Goal: Transaction & Acquisition: Purchase product/service

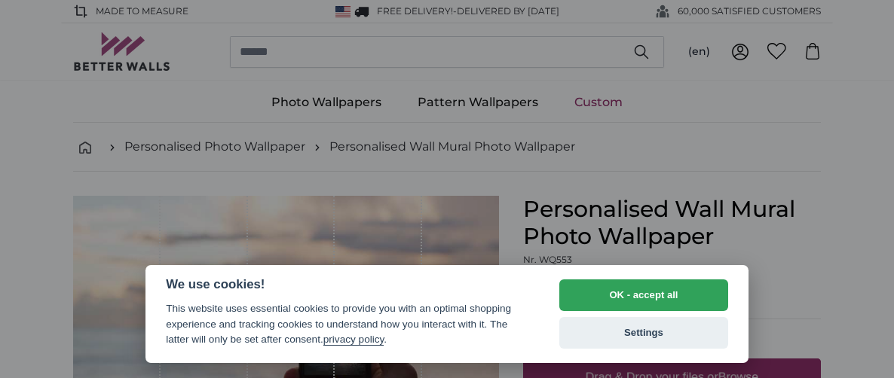
select select "**"
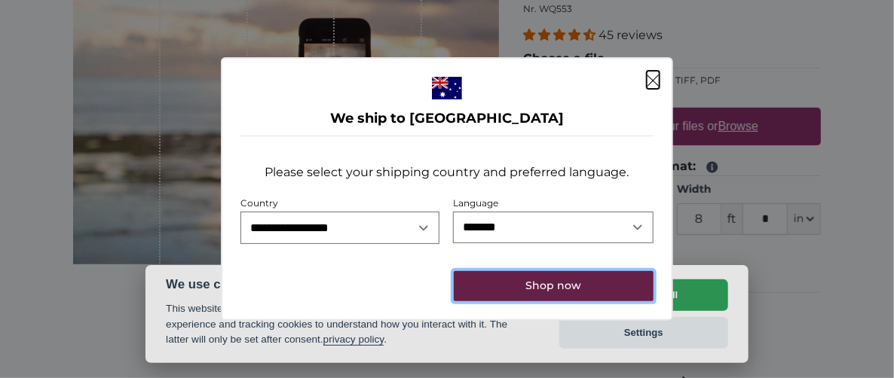
click at [539, 287] on button "Shop now" at bounding box center [554, 286] width 200 height 30
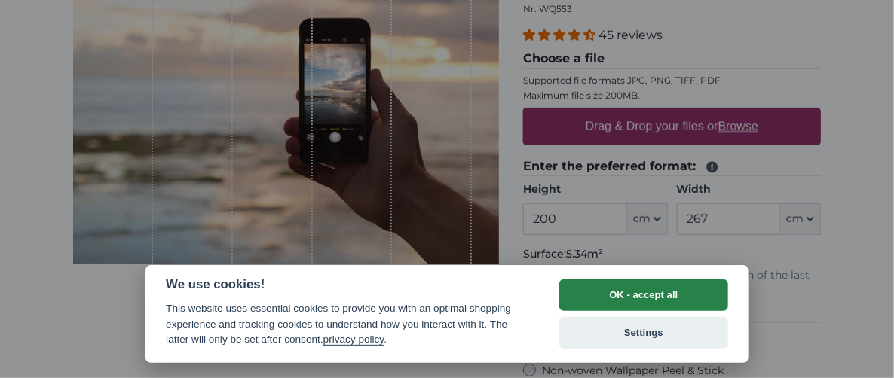
click at [649, 296] on button "OK - accept all" at bounding box center [643, 296] width 169 height 32
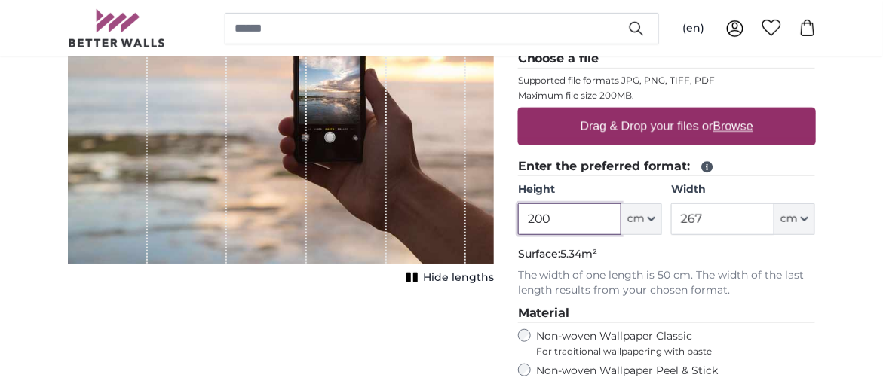
click at [559, 235] on input "200" at bounding box center [569, 220] width 103 height 32
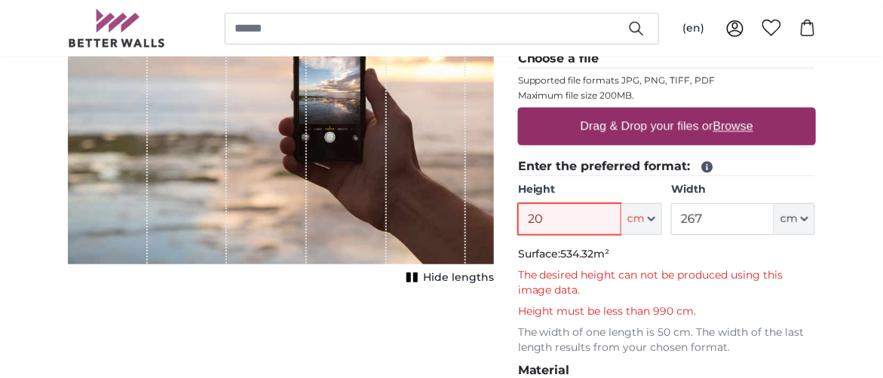
type input "2"
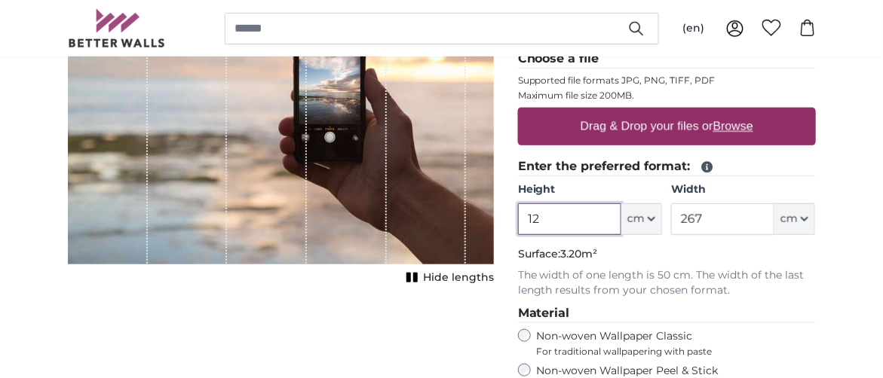
type input "1"
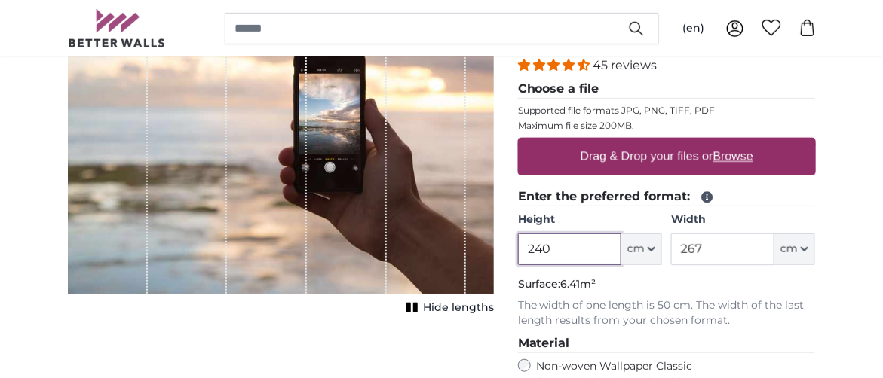
scroll to position [251, 0]
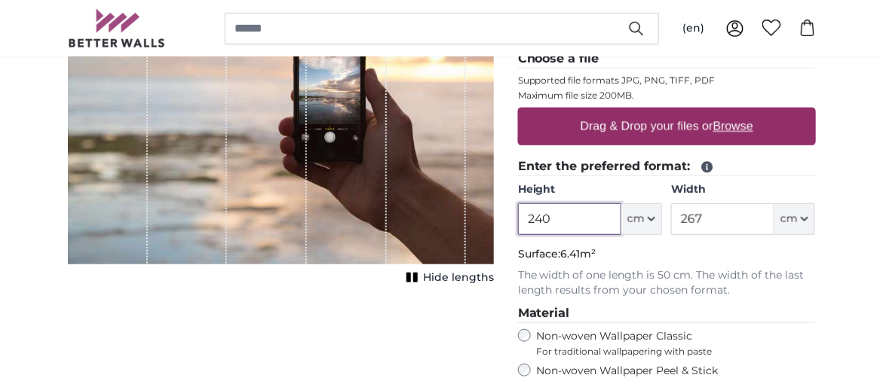
type input "240"
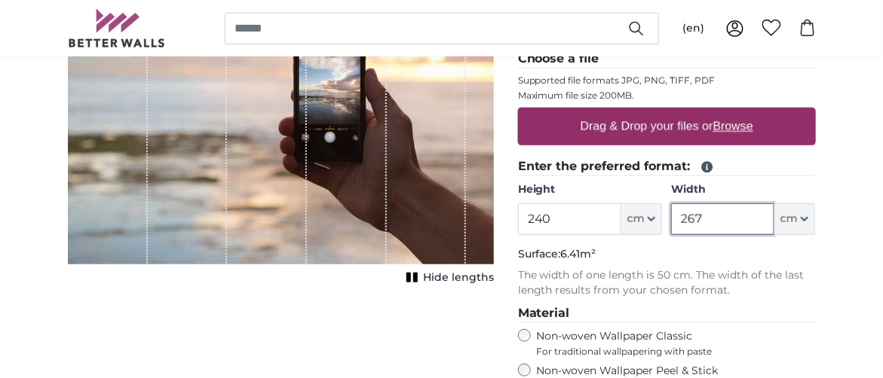
click at [713, 235] on input "267" at bounding box center [722, 220] width 103 height 32
type input "2"
type input "120"
click at [682, 262] on p "Surface: 2.88m²" at bounding box center [667, 254] width 298 height 15
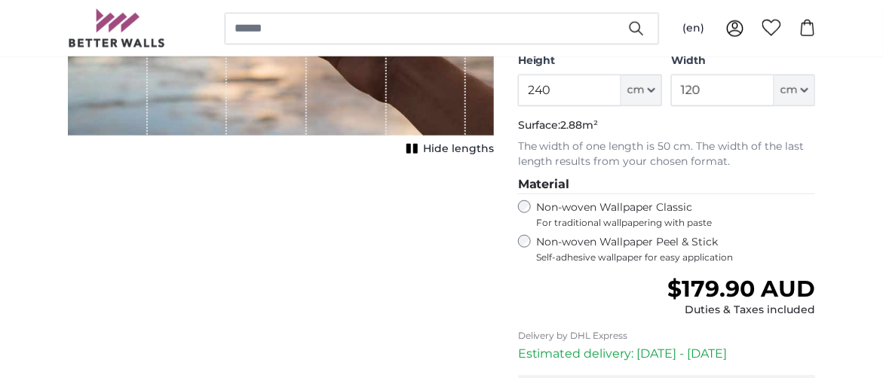
scroll to position [402, 0]
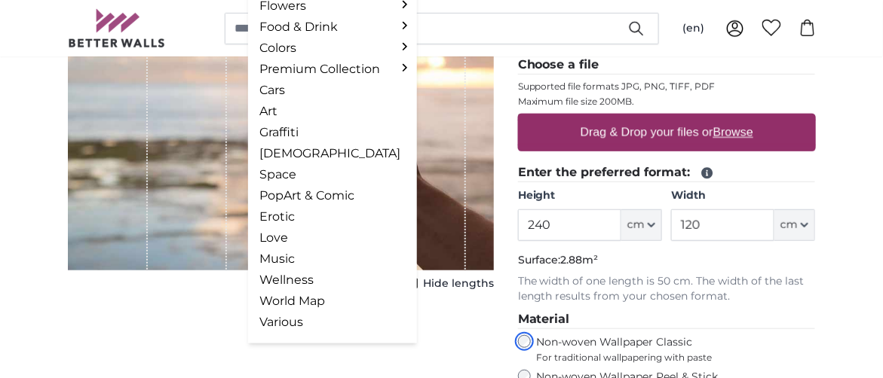
scroll to position [225, 0]
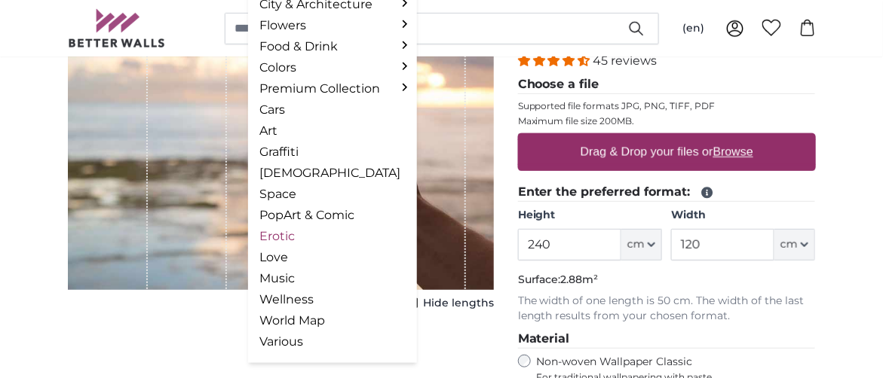
click at [280, 246] on link "Erotic" at bounding box center [332, 237] width 145 height 18
